Goal: Information Seeking & Learning: Learn about a topic

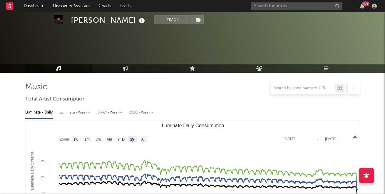
select select "1y"
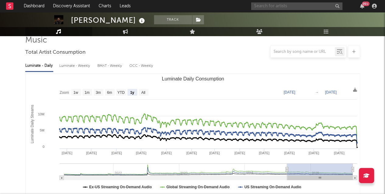
click at [273, 9] on input "text" at bounding box center [296, 6] width 91 height 8
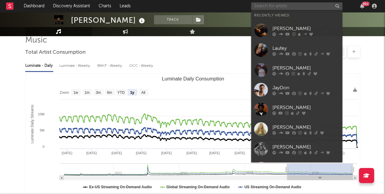
paste input "SosMula"
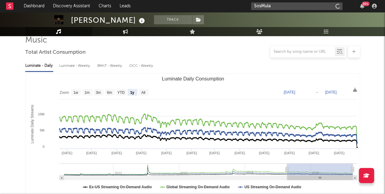
type input "SosMula"
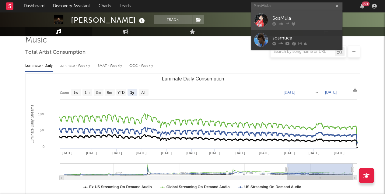
click at [278, 17] on div "SosMula" at bounding box center [305, 18] width 67 height 7
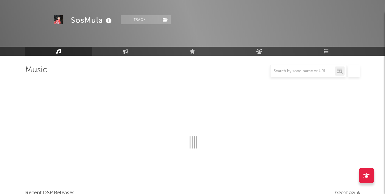
scroll to position [47, 0]
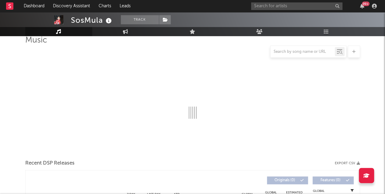
select select "6m"
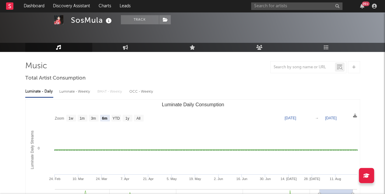
scroll to position [0, 0]
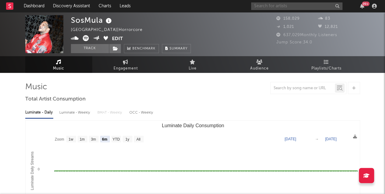
click at [268, 6] on input "text" at bounding box center [296, 6] width 91 height 8
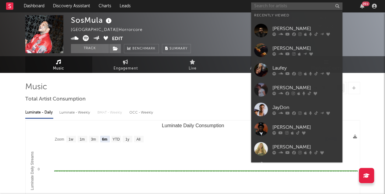
paste input "SosMula"
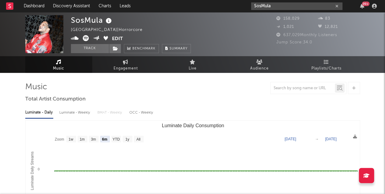
type input "SosMula"
